Goal: Task Accomplishment & Management: Complete application form

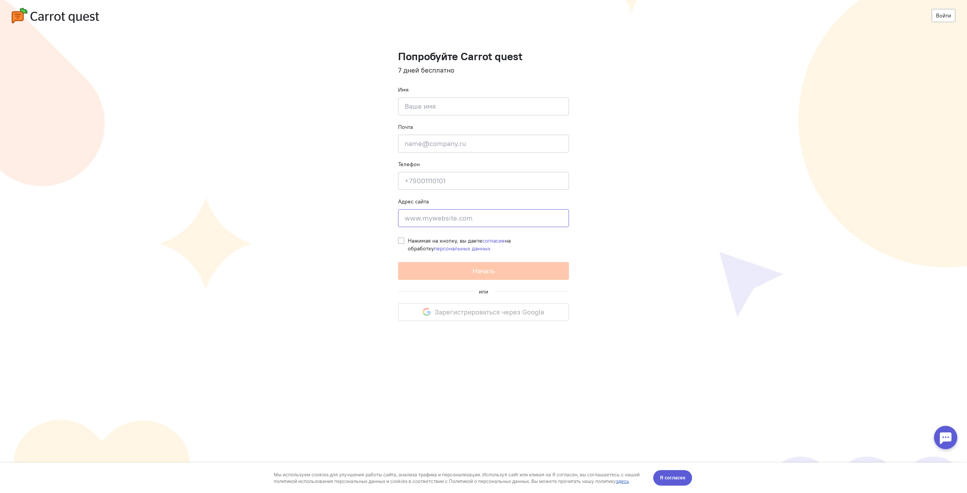
click at [472, 218] on input at bounding box center [483, 218] width 171 height 18
click at [407, 240] on div "Нажимая на кнопку, вы даете согласие на обработку персональных данных" at bounding box center [483, 242] width 171 height 19
click at [408, 242] on label "Нажимая на кнопку, вы даете согласие на обработку персональных данных" at bounding box center [488, 245] width 161 height 16
click at [401, 242] on input "Нажимая на кнопку, вы даете согласие на обработку персональных данных" at bounding box center [401, 240] width 6 height 7
checkbox input "true"
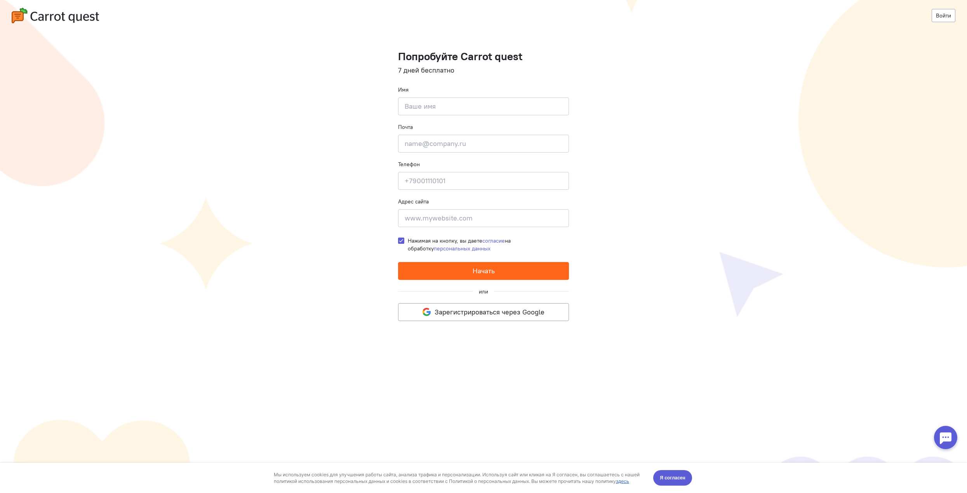
click at [493, 268] on span "Начать" at bounding box center [483, 270] width 22 height 9
